Goal: Navigation & Orientation: Understand site structure

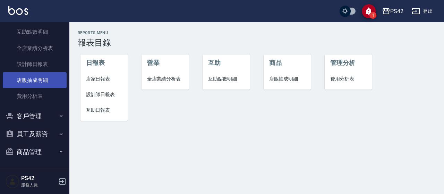
scroll to position [105, 0]
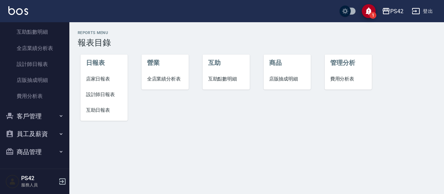
click at [31, 115] on button "客戶管理" at bounding box center [35, 116] width 64 height 18
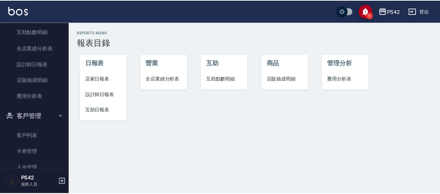
scroll to position [140, 0]
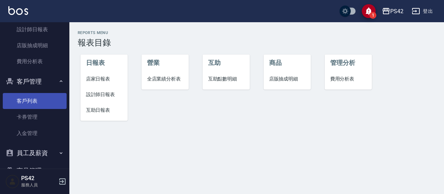
click at [32, 106] on link "客戶列表" at bounding box center [35, 101] width 64 height 16
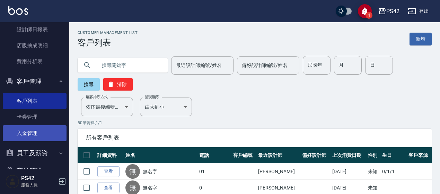
scroll to position [159, 0]
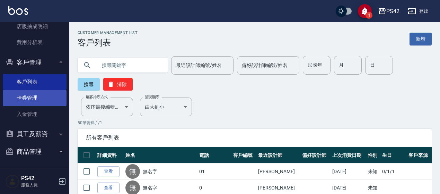
click at [39, 93] on link "卡券管理" at bounding box center [35, 98] width 64 height 16
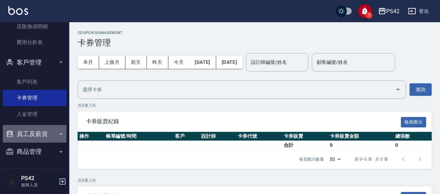
click at [43, 135] on button "員工及薪資" at bounding box center [35, 134] width 64 height 18
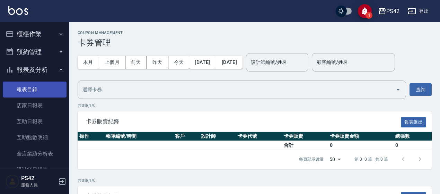
click at [36, 87] on link "報表目錄" at bounding box center [35, 89] width 64 height 16
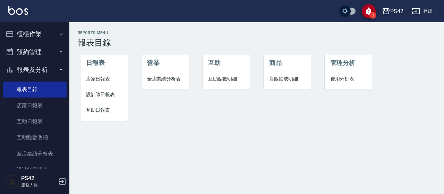
click at [29, 54] on button "預約管理" at bounding box center [35, 52] width 64 height 18
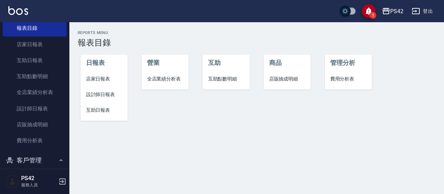
scroll to position [104, 0]
